Goal: Task Accomplishment & Management: Use online tool/utility

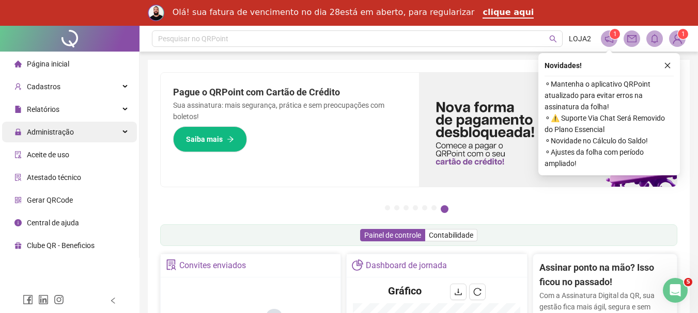
click at [48, 131] on span "Administração" at bounding box center [50, 132] width 47 height 8
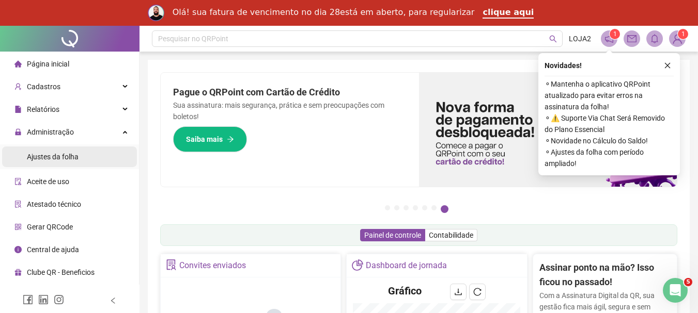
click at [35, 155] on span "Ajustes da folha" at bounding box center [53, 157] width 52 height 8
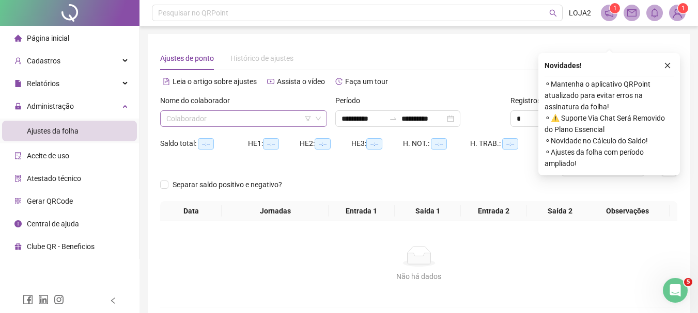
click at [168, 124] on input "search" at bounding box center [238, 118] width 145 height 15
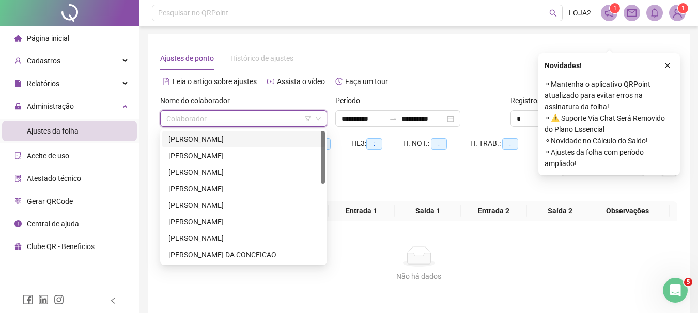
click at [176, 119] on input "search" at bounding box center [238, 118] width 145 height 15
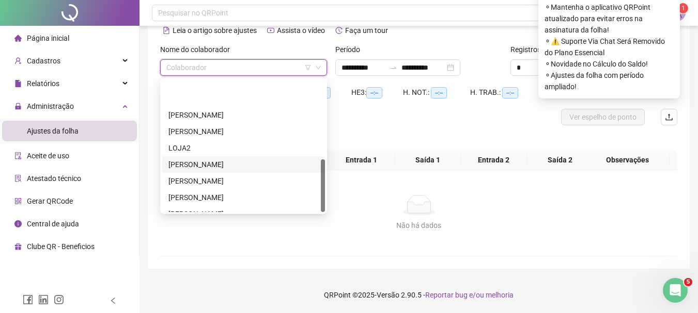
scroll to position [198, 0]
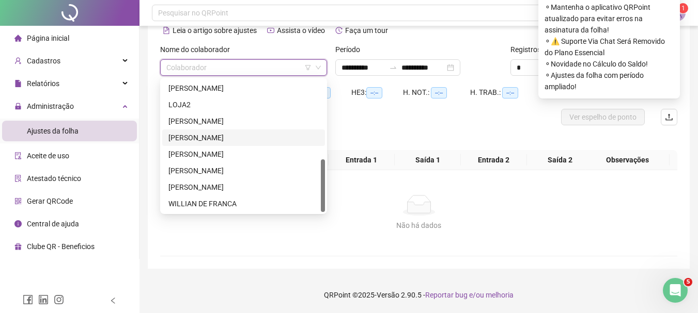
click at [210, 137] on div "[PERSON_NAME]" at bounding box center [243, 137] width 150 height 11
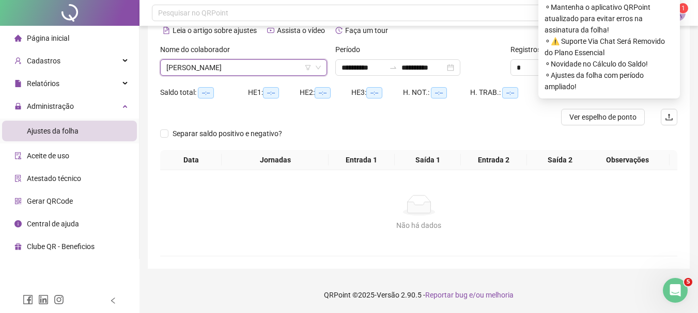
click at [654, 200] on div "Não há dados" at bounding box center [418, 205] width 492 height 21
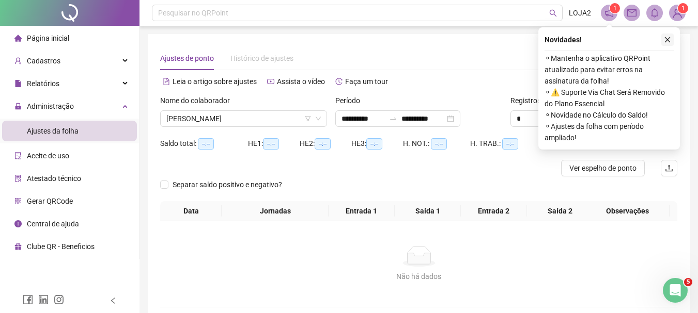
click at [670, 38] on icon "close" at bounding box center [666, 39] width 7 height 7
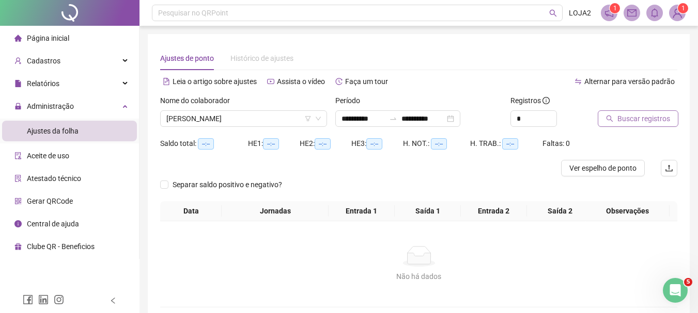
click at [641, 116] on span "Buscar registros" at bounding box center [643, 118] width 53 height 11
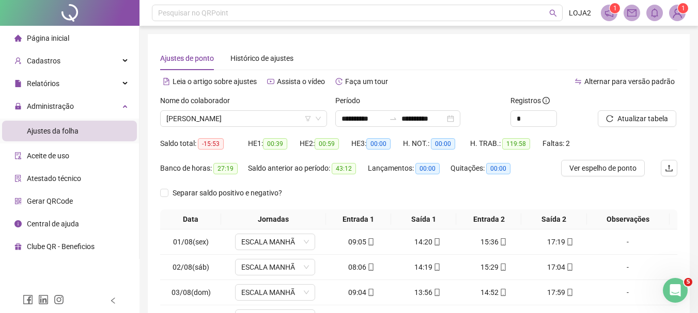
scroll to position [155, 0]
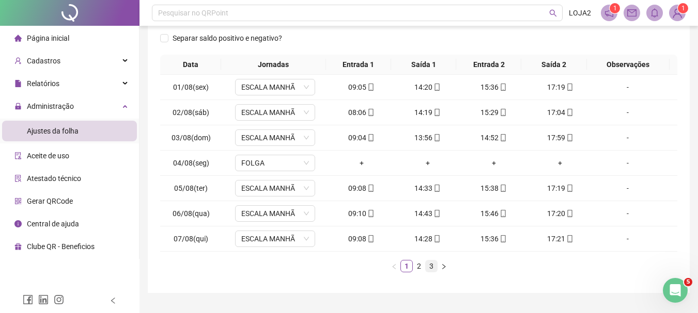
click at [425, 271] on link "3" at bounding box center [430, 266] width 11 height 11
